Goal: Information Seeking & Learning: Learn about a topic

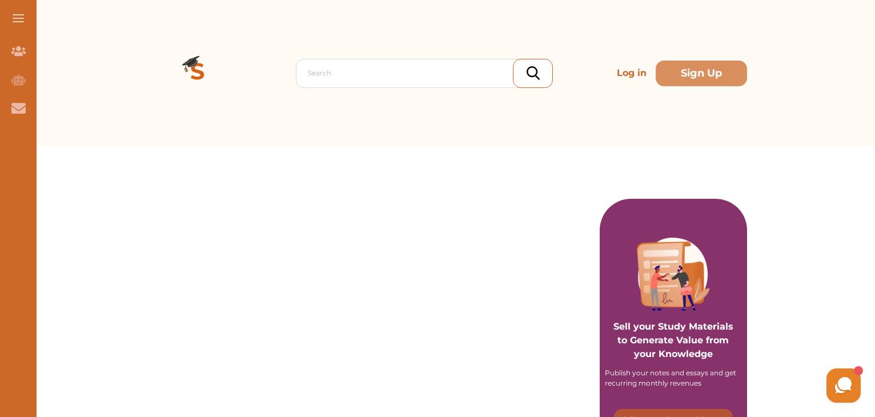
click at [854, 290] on icon at bounding box center [854, 290] width 5 height 5
click at [25, 22] on button at bounding box center [18, 18] width 37 height 37
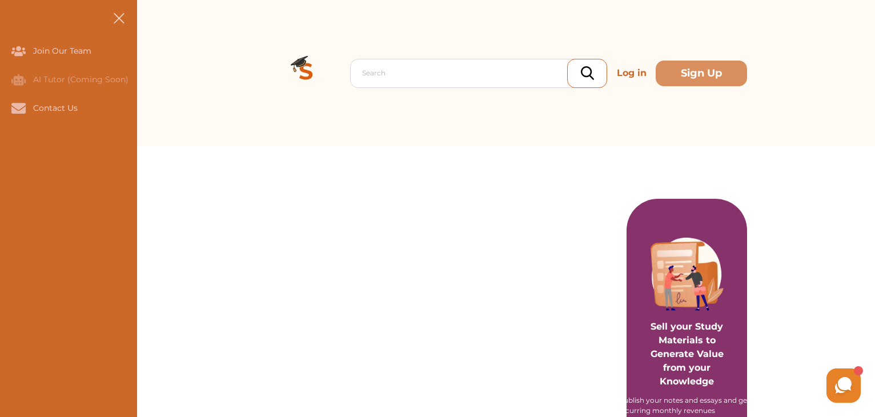
click at [109, 21] on button at bounding box center [118, 18] width 37 height 37
